Goal: Task Accomplishment & Management: Manage account settings

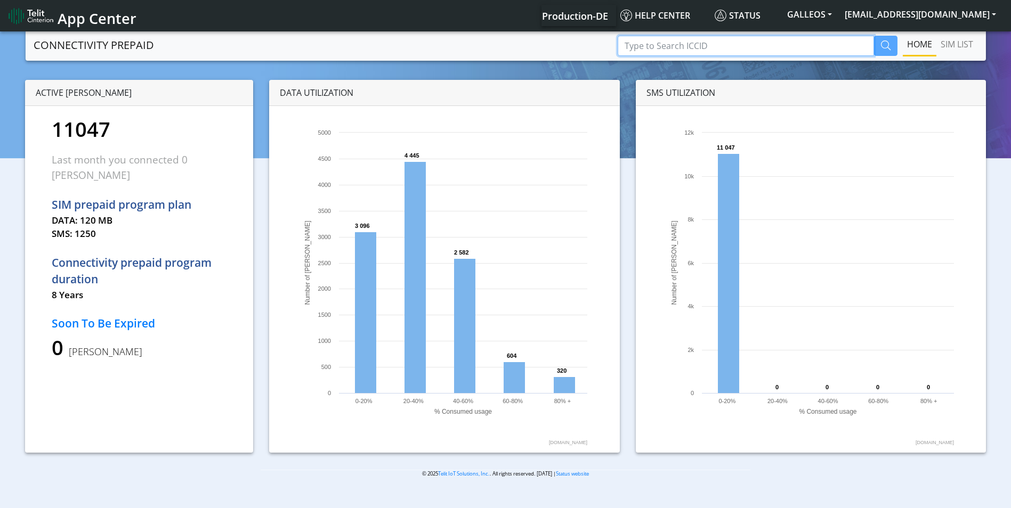
click at [640, 42] on input "Type to Search ICCID" at bounding box center [745, 46] width 256 height 20
paste input "89358151000008062575"
type input "89358151000008062575"
click at [886, 47] on icon "button" at bounding box center [886, 45] width 10 height 10
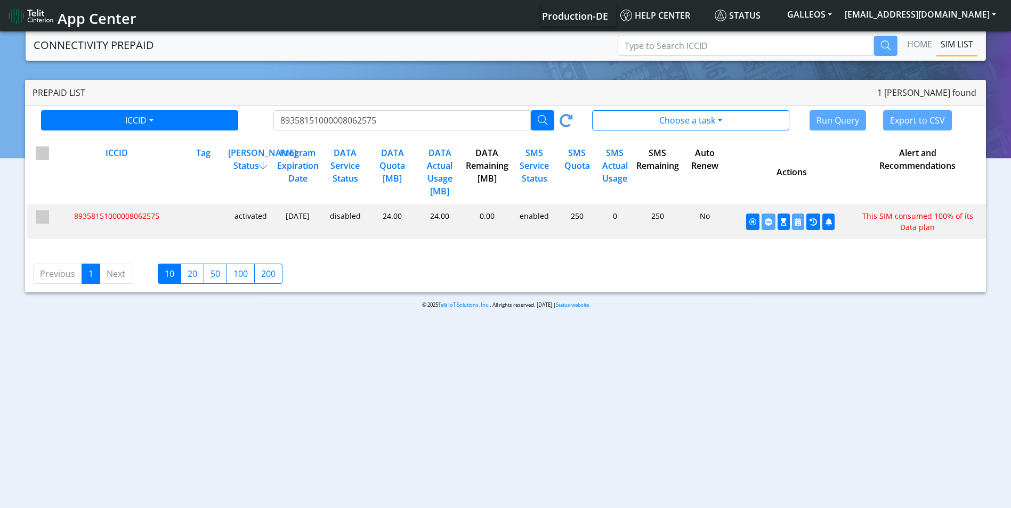
click at [153, 217] on span "89358151000008062575" at bounding box center [116, 216] width 85 height 10
click at [780, 221] on icon "button" at bounding box center [783, 221] width 6 height 7
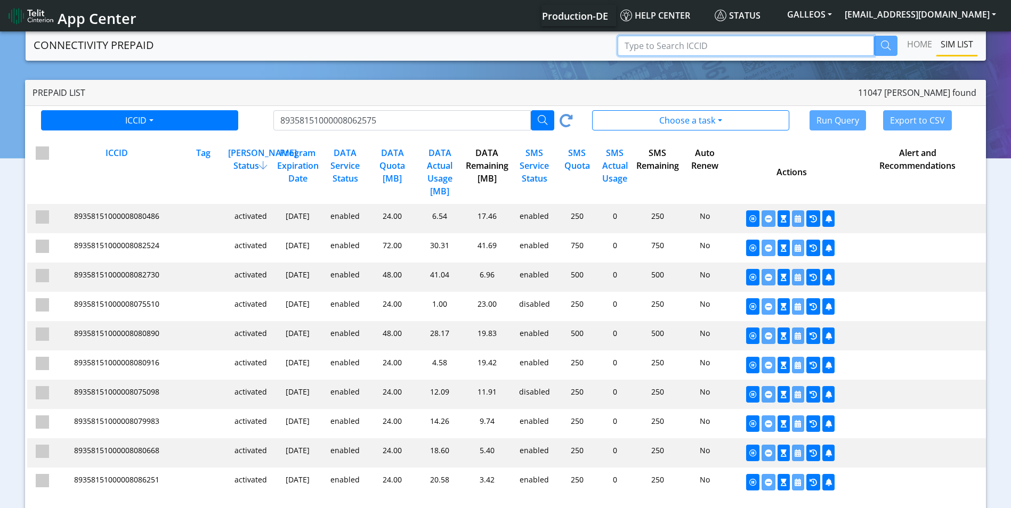
click at [719, 44] on input "Type to Search ICCID" at bounding box center [745, 46] width 256 height 20
paste input "89358151000008087101"
type input "89358151000008087101"
click at [885, 45] on icon "button" at bounding box center [886, 45] width 10 height 10
